Goal: Obtain resource: Obtain resource

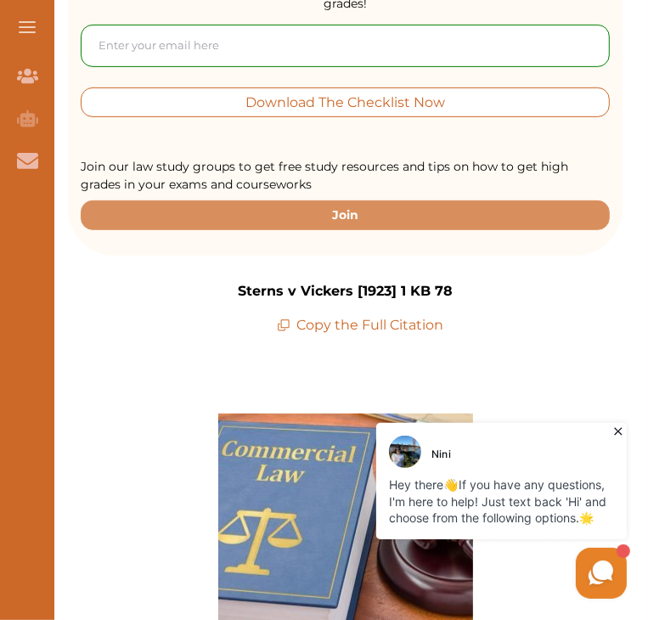
scroll to position [384, 0]
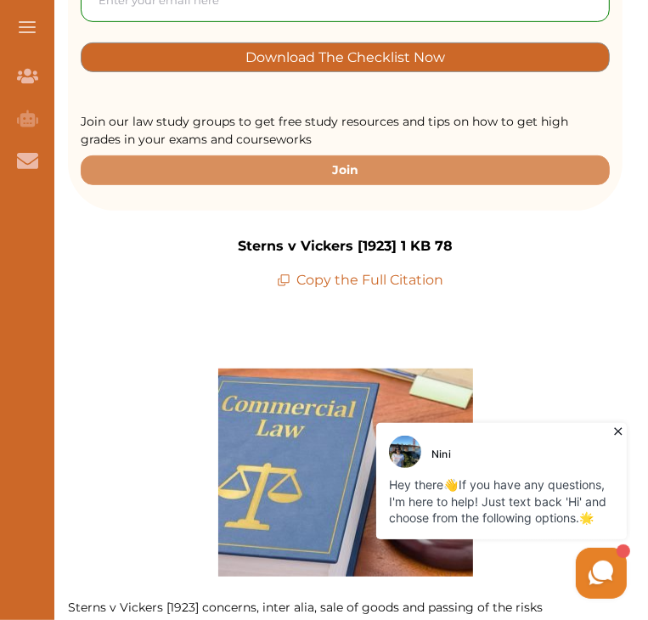
click at [283, 274] on icon at bounding box center [284, 281] width 14 height 14
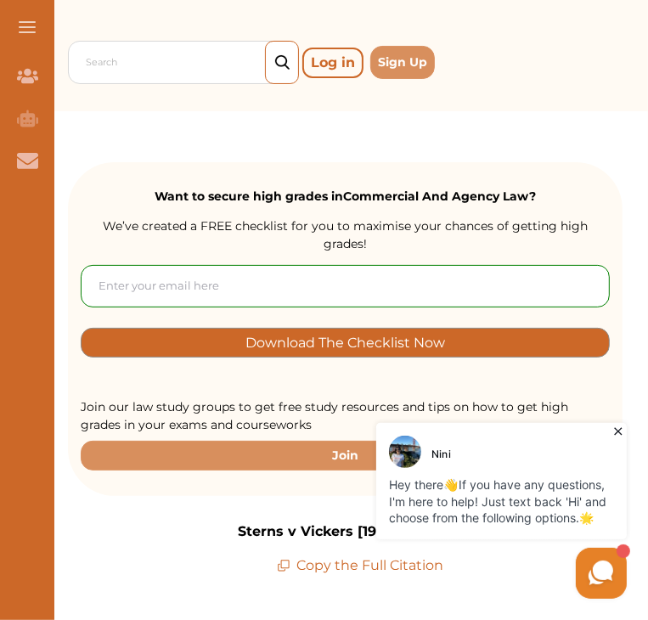
scroll to position [0, 0]
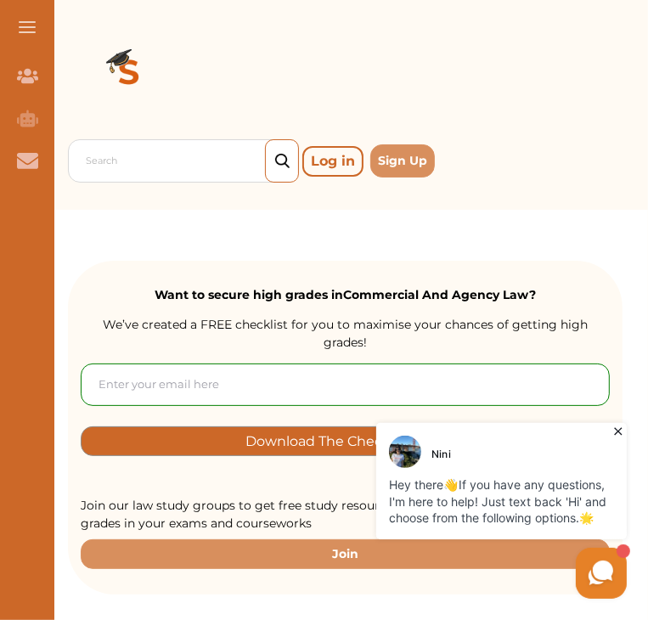
click at [364, 158] on p "Log in" at bounding box center [332, 161] width 61 height 31
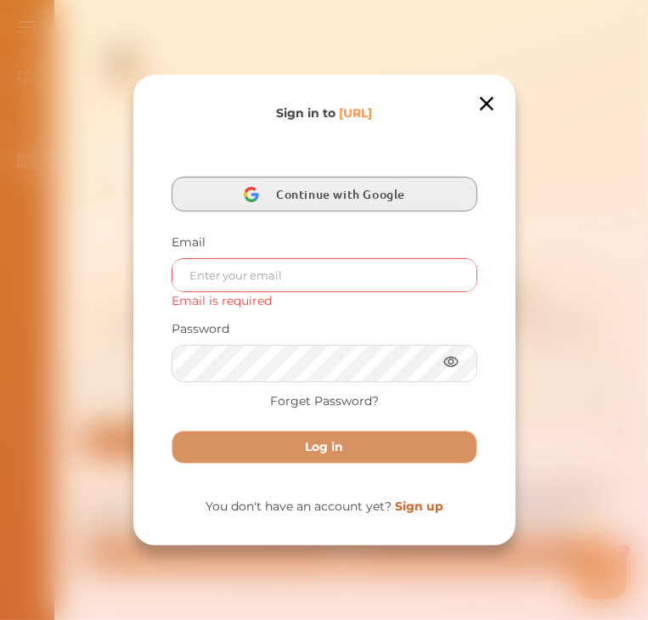
click at [306, 193] on span "Continue with Google" at bounding box center [345, 194] width 138 height 35
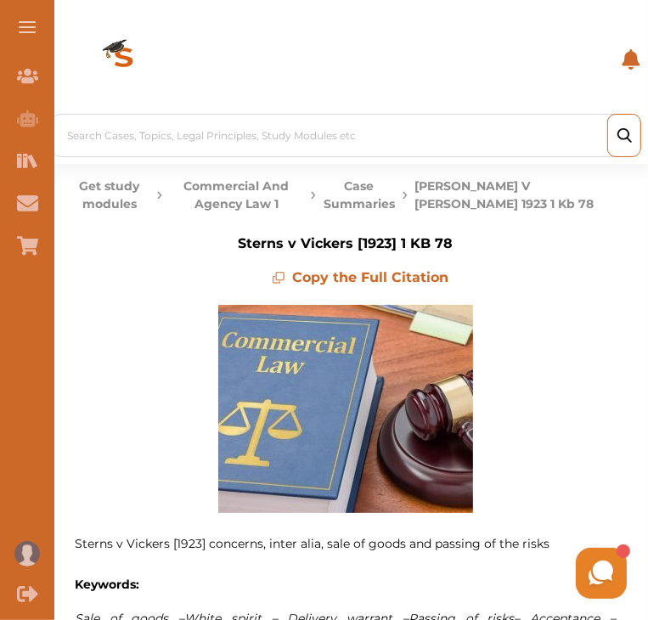
click at [279, 280] on icon at bounding box center [280, 276] width 8 height 8
click at [285, 280] on icon at bounding box center [280, 276] width 8 height 8
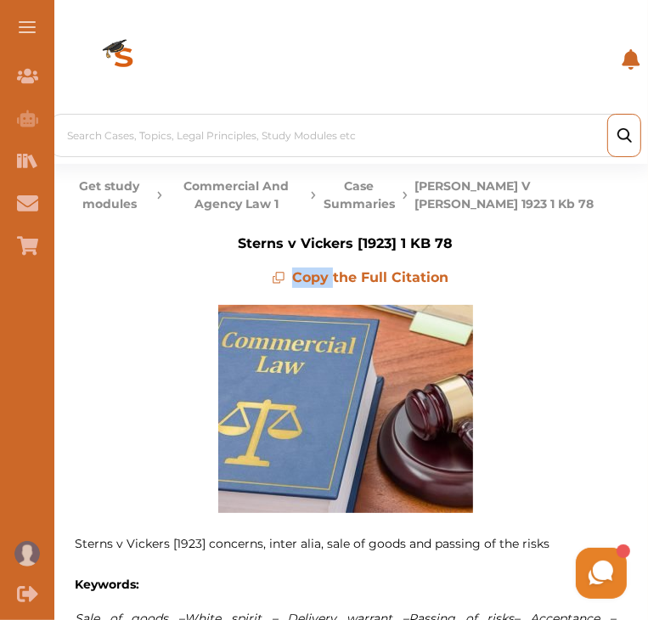
click at [285, 280] on icon at bounding box center [280, 276] width 8 height 8
click at [280, 280] on icon at bounding box center [279, 278] width 14 height 14
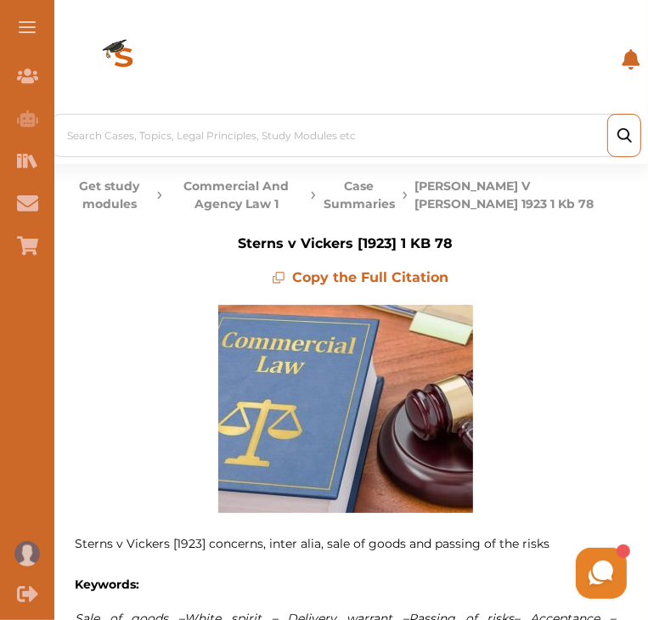
click at [280, 280] on icon at bounding box center [279, 278] width 14 height 14
click at [285, 278] on icon at bounding box center [279, 278] width 14 height 14
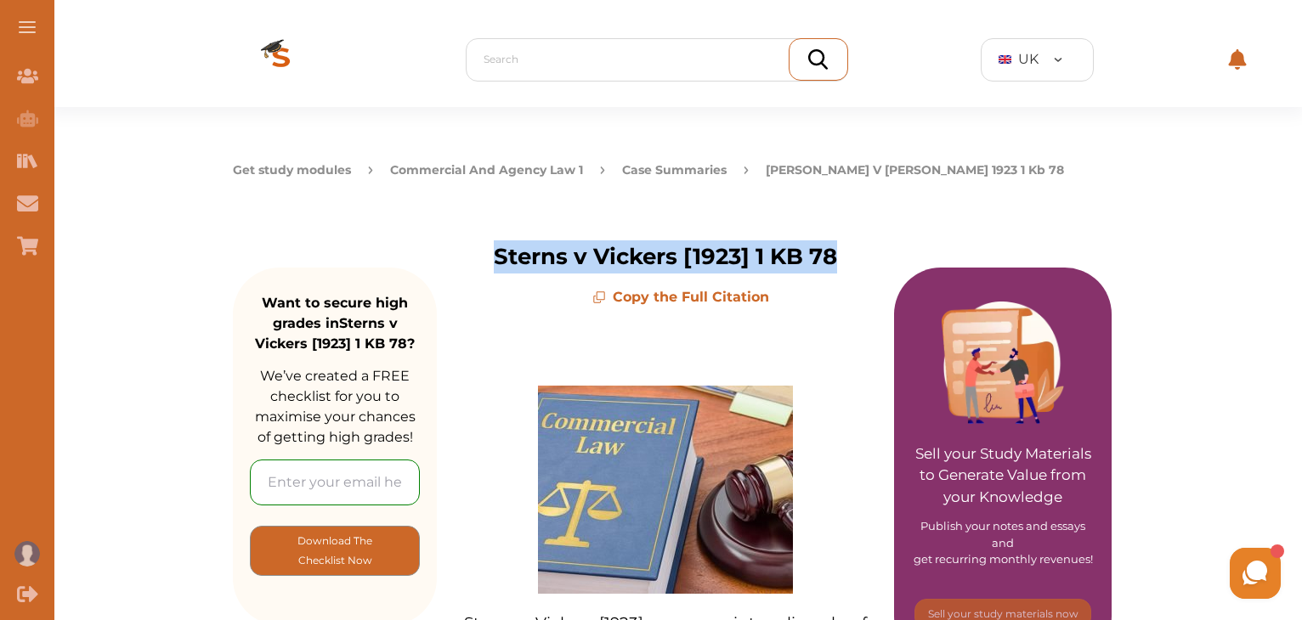
drag, startPoint x: 527, startPoint y: 251, endPoint x: 861, endPoint y: 235, distance: 334.3
click at [861, 235] on div "Sterns v Vickers [1923] 1 KB 78 Copy the Full Citation" at bounding box center [665, 247] width 457 height 122
copy p "Sterns v Vickers [1923] 1 KB 78"
